Goal: Register for event/course

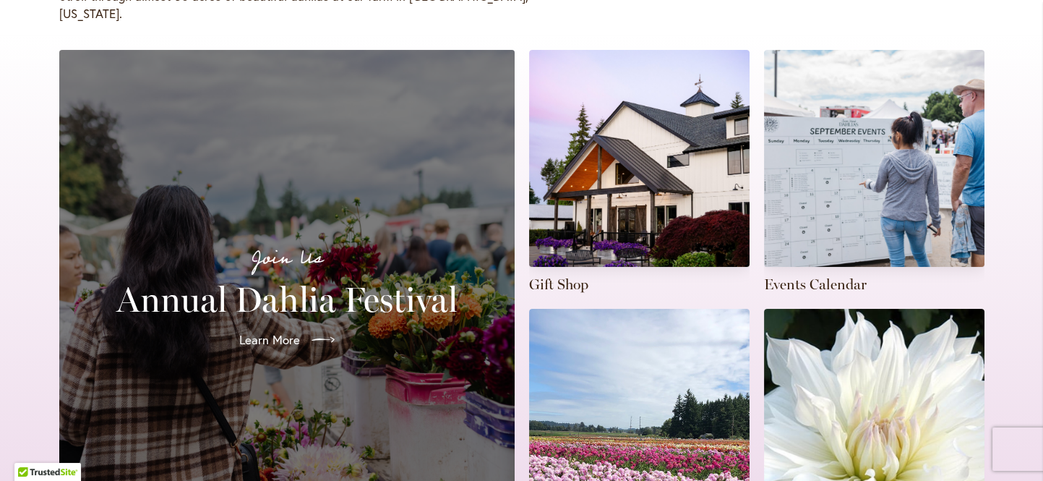
scroll to position [455, 0]
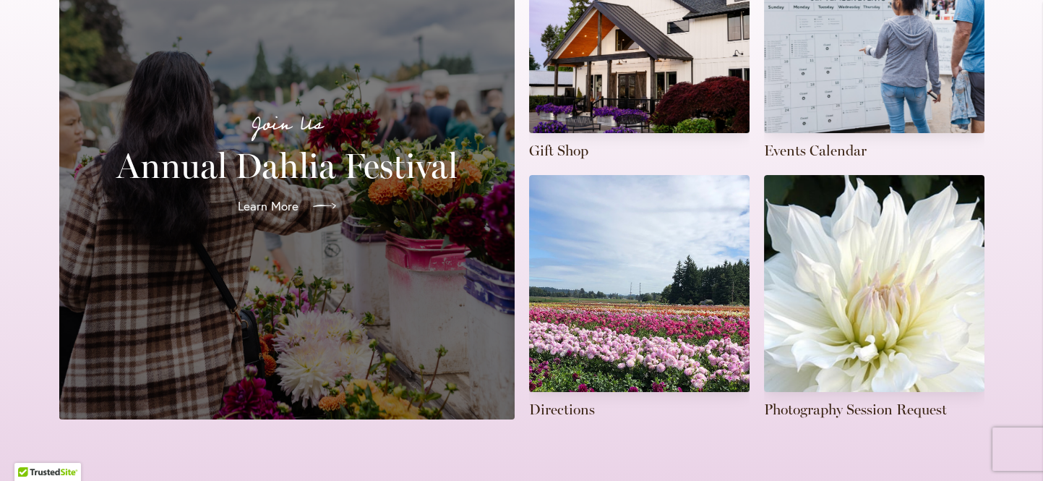
click at [318, 194] on icon at bounding box center [324, 205] width 23 height 23
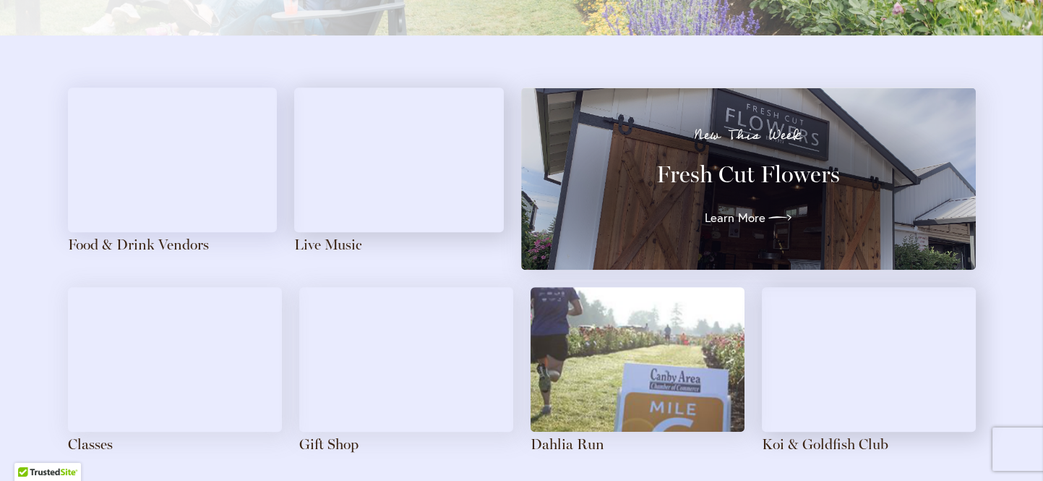
scroll to position [1641, 0]
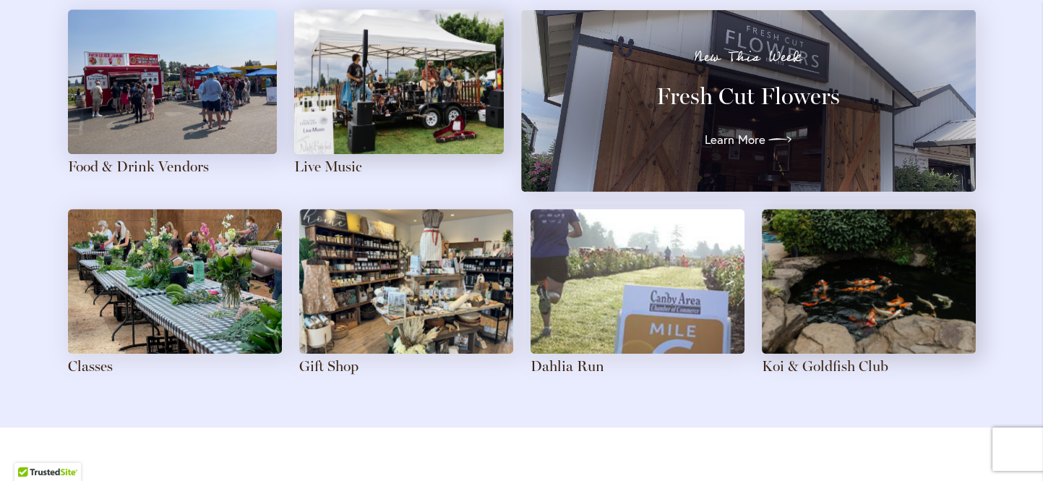
click at [474, 307] on img at bounding box center [406, 281] width 214 height 145
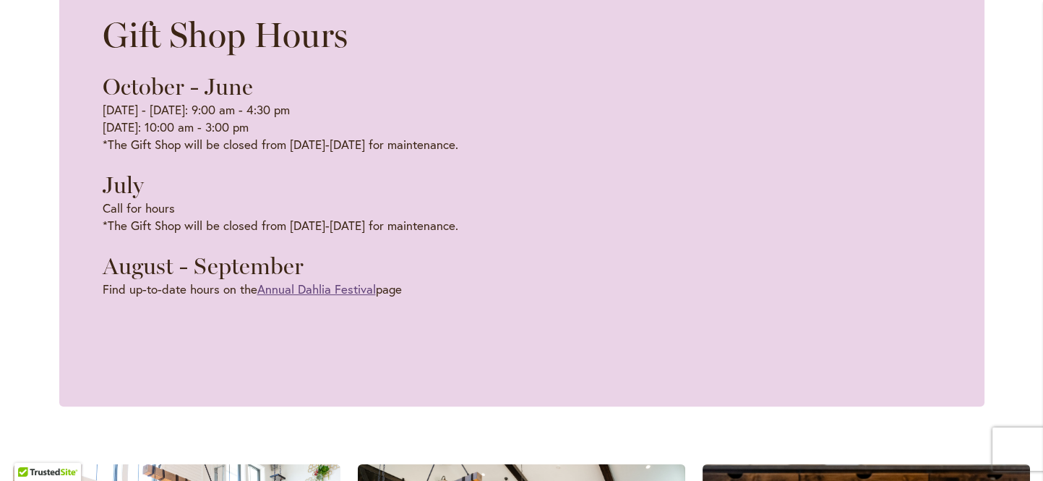
click at [335, 286] on link "Annual Dahlia Festival" at bounding box center [316, 288] width 119 height 17
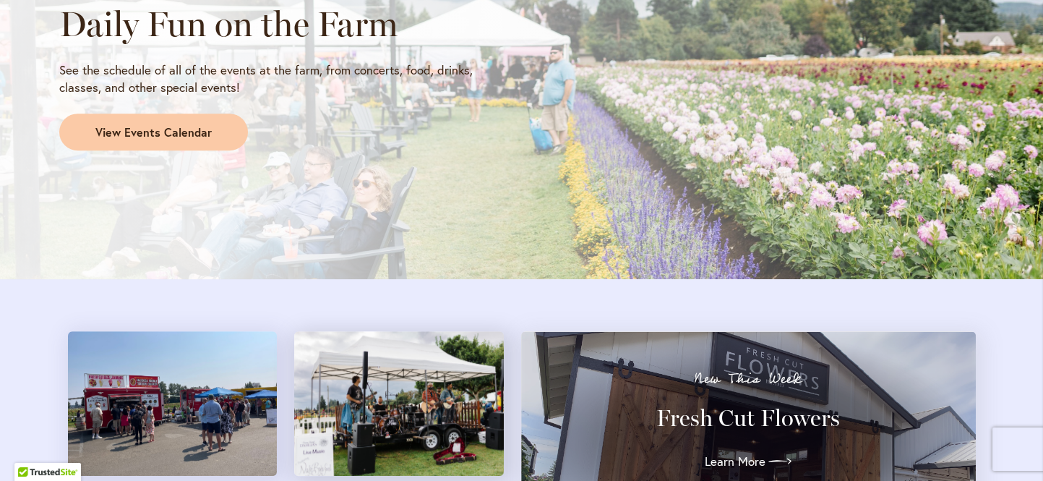
scroll to position [1314, 0]
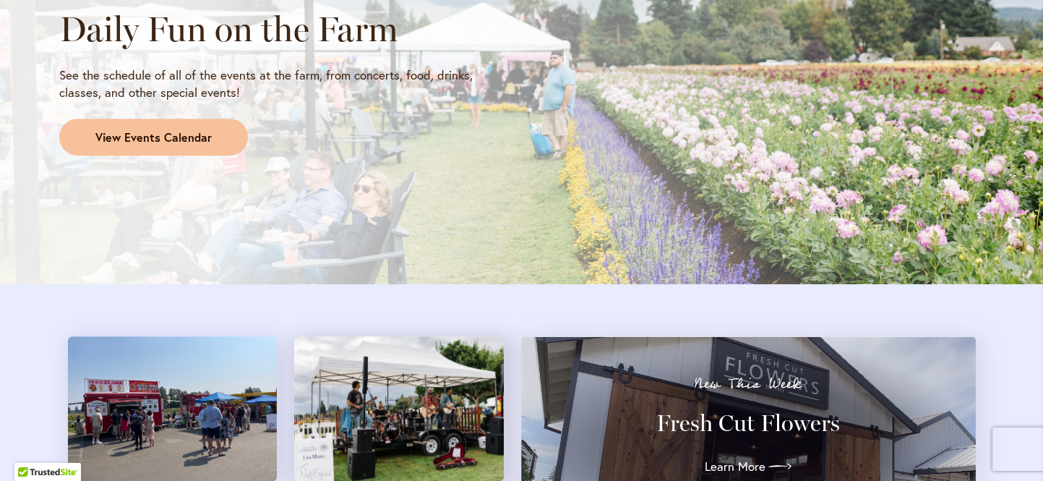
click at [189, 135] on span "View Events Calendar" at bounding box center [153, 137] width 116 height 17
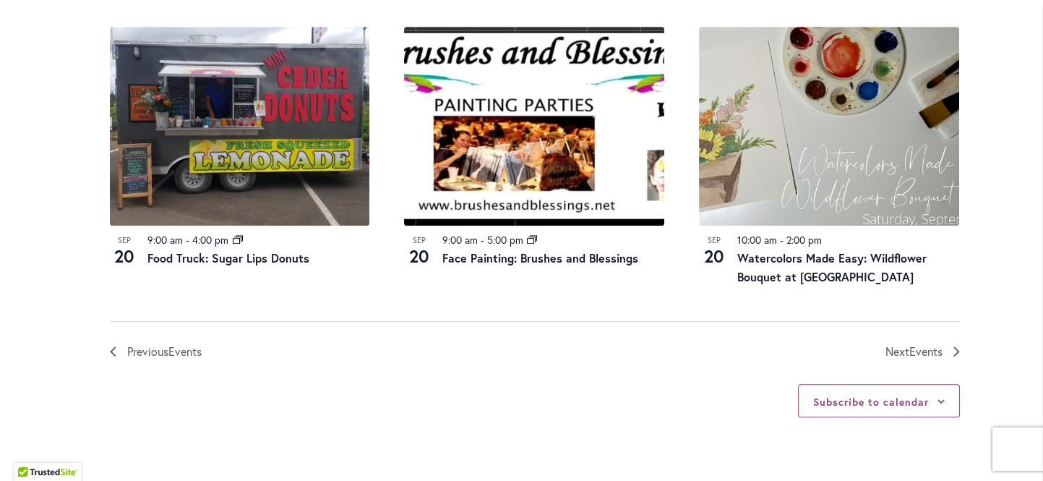
scroll to position [1617, 0]
click at [924, 348] on span "Events" at bounding box center [925, 350] width 33 height 15
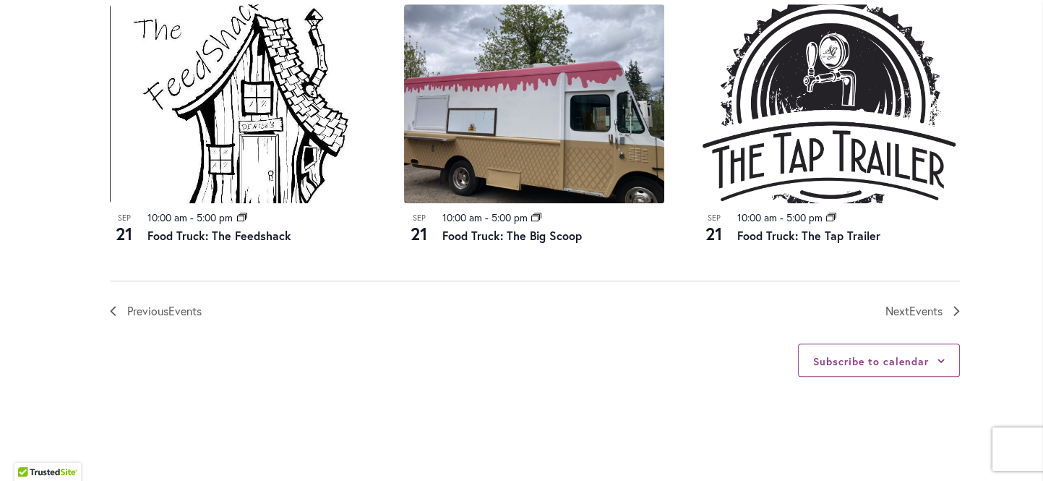
scroll to position [1690, 0]
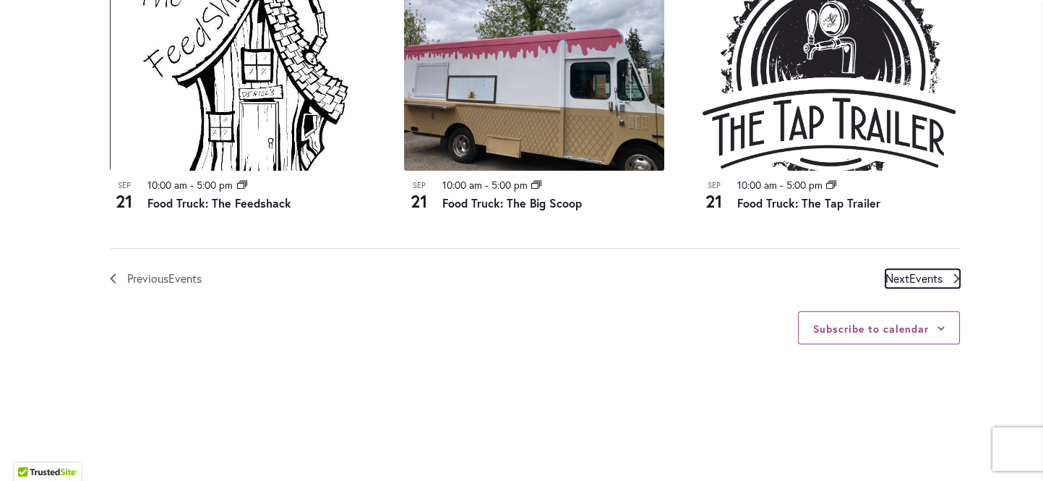
click at [897, 274] on span "Next Events" at bounding box center [913, 278] width 57 height 19
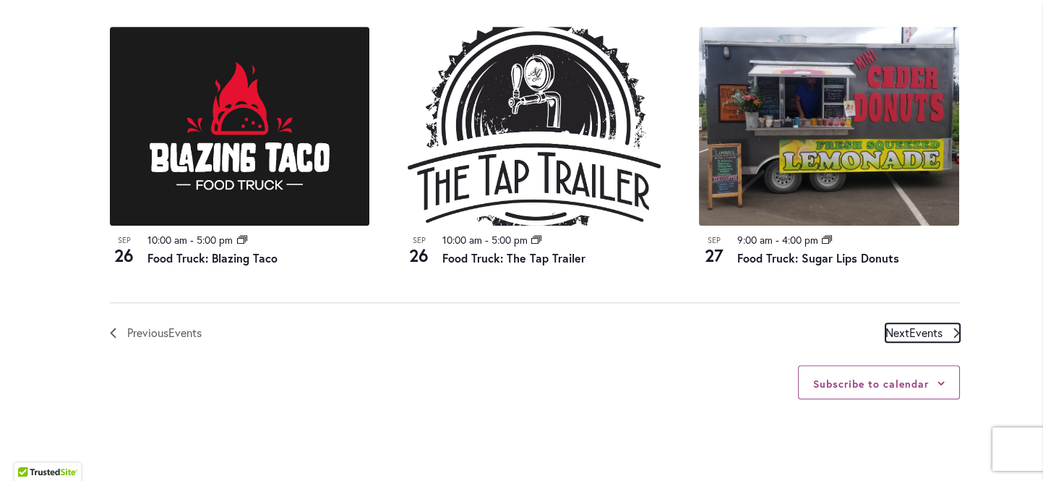
click at [898, 323] on span "Next Events" at bounding box center [913, 332] width 57 height 19
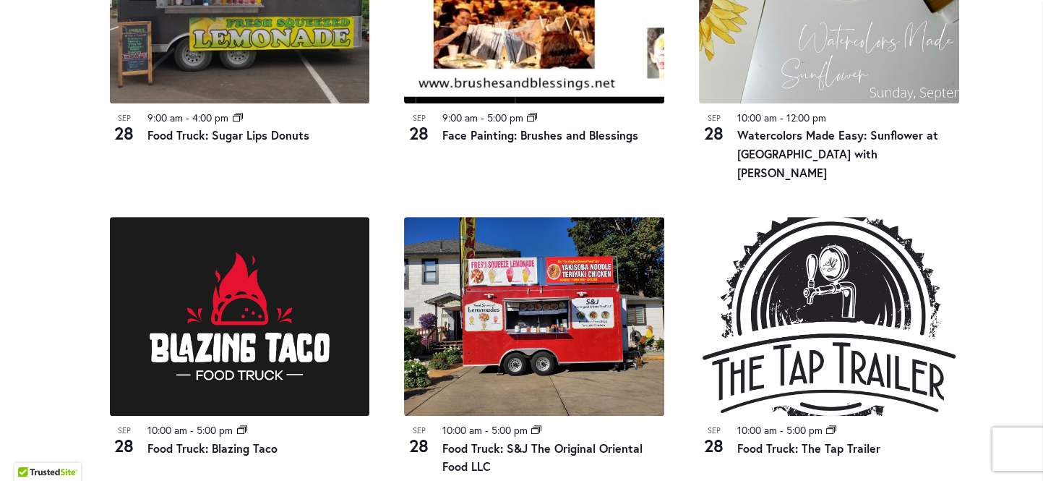
scroll to position [1595, 0]
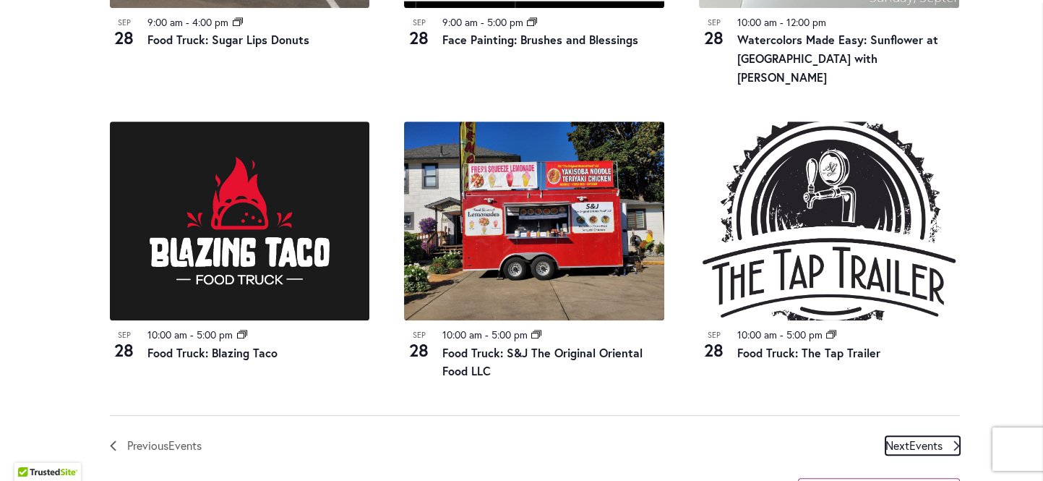
click at [920, 437] on span "Events" at bounding box center [925, 444] width 33 height 15
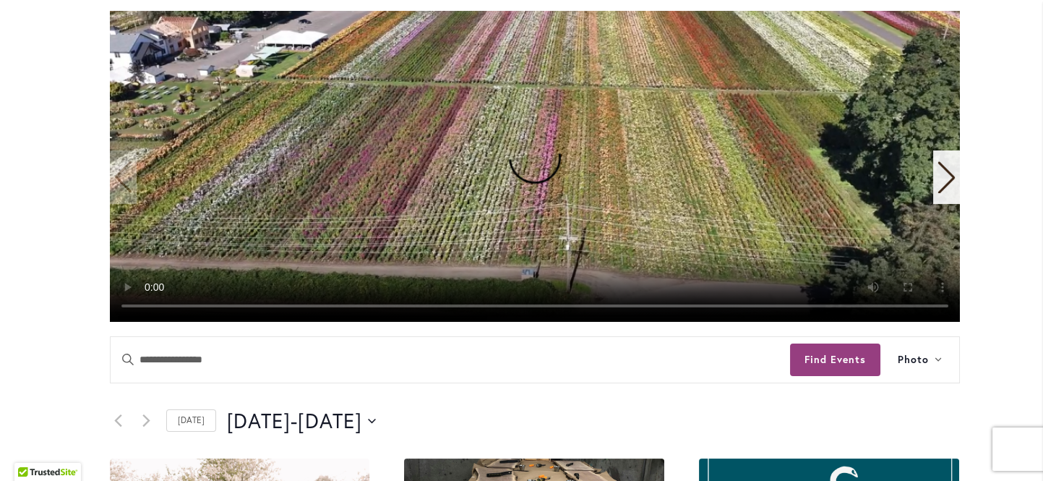
scroll to position [454, 0]
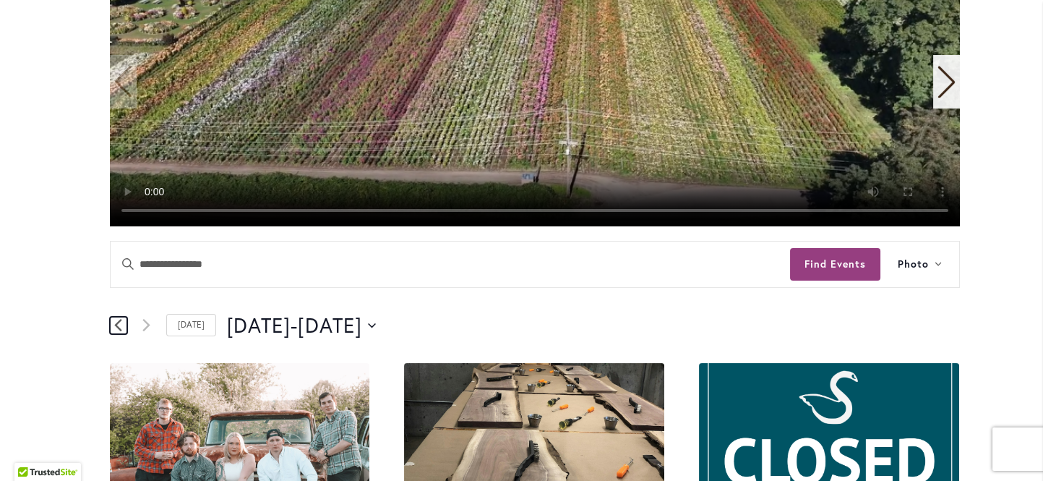
click at [118, 319] on icon "Previous Events" at bounding box center [118, 325] width 8 height 14
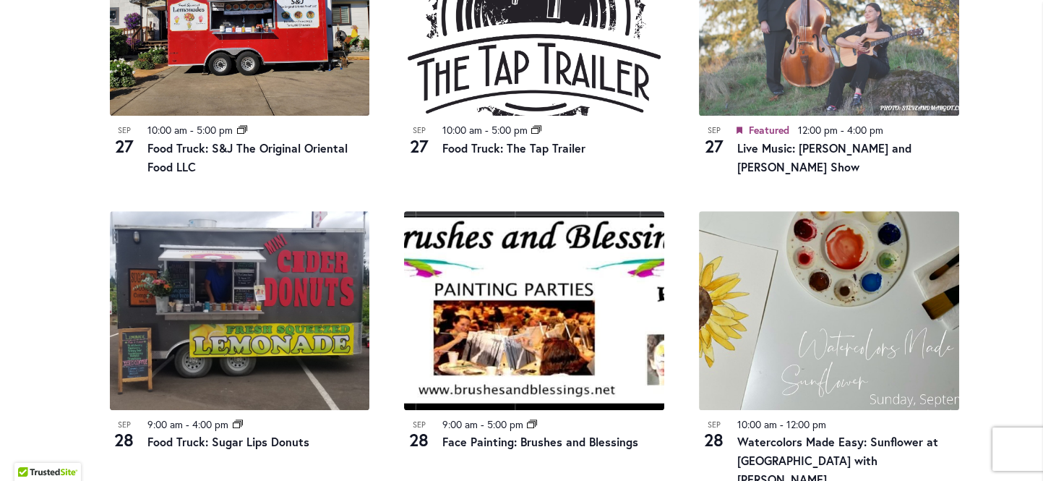
scroll to position [1240, 0]
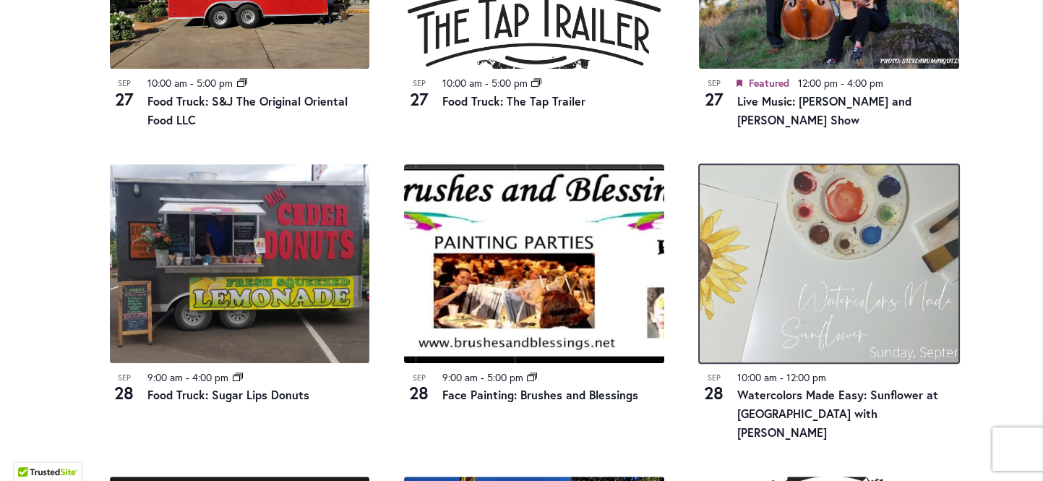
click at [823, 309] on img at bounding box center [829, 263] width 260 height 199
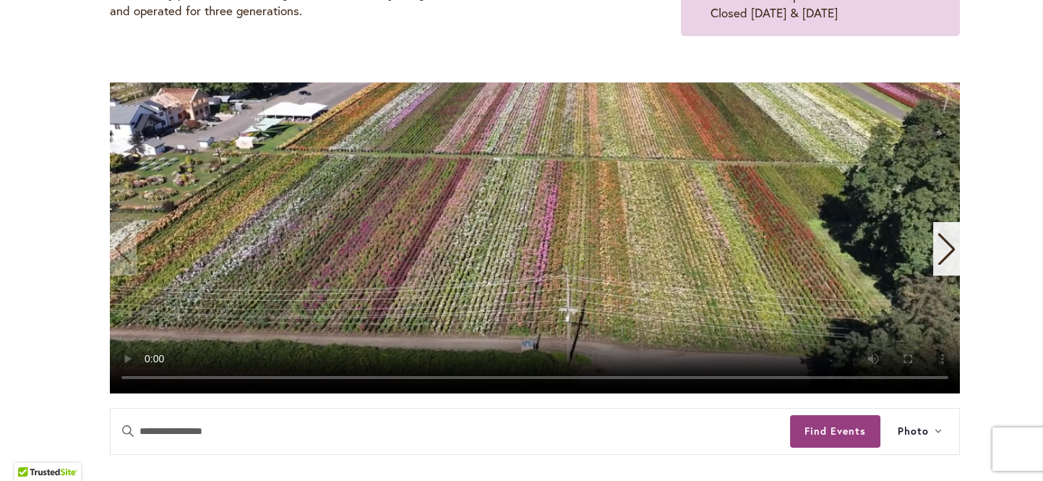
scroll to position [289, 0]
